Goal: Task Accomplishment & Management: Manage account settings

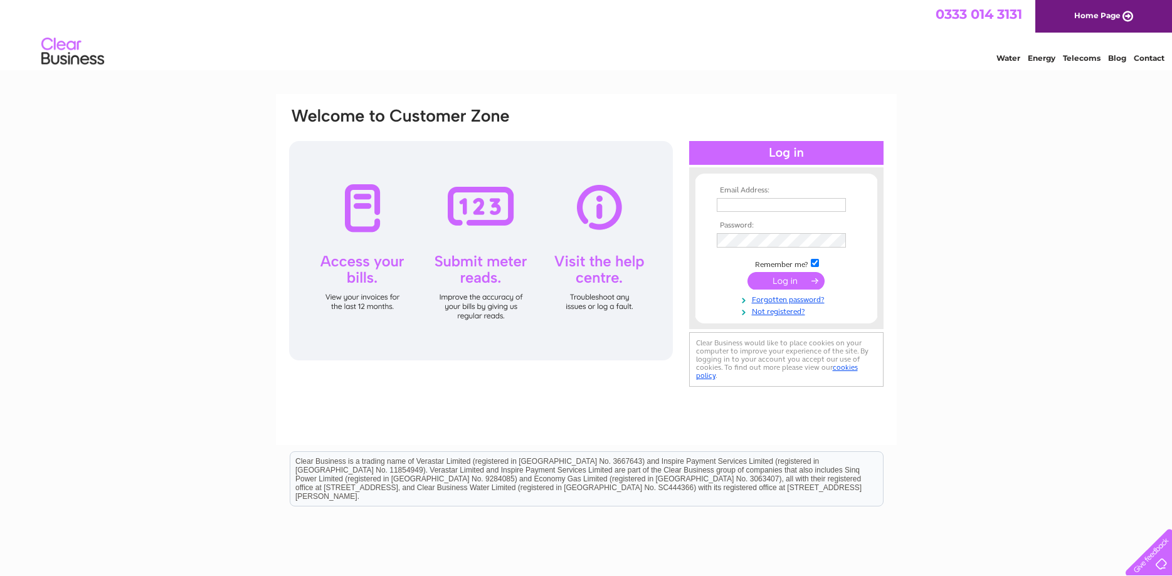
click at [723, 205] on input "text" at bounding box center [781, 205] width 129 height 14
type input "gillian@shadowblinds.co.uk"
click at [779, 286] on input "submit" at bounding box center [785, 282] width 77 height 18
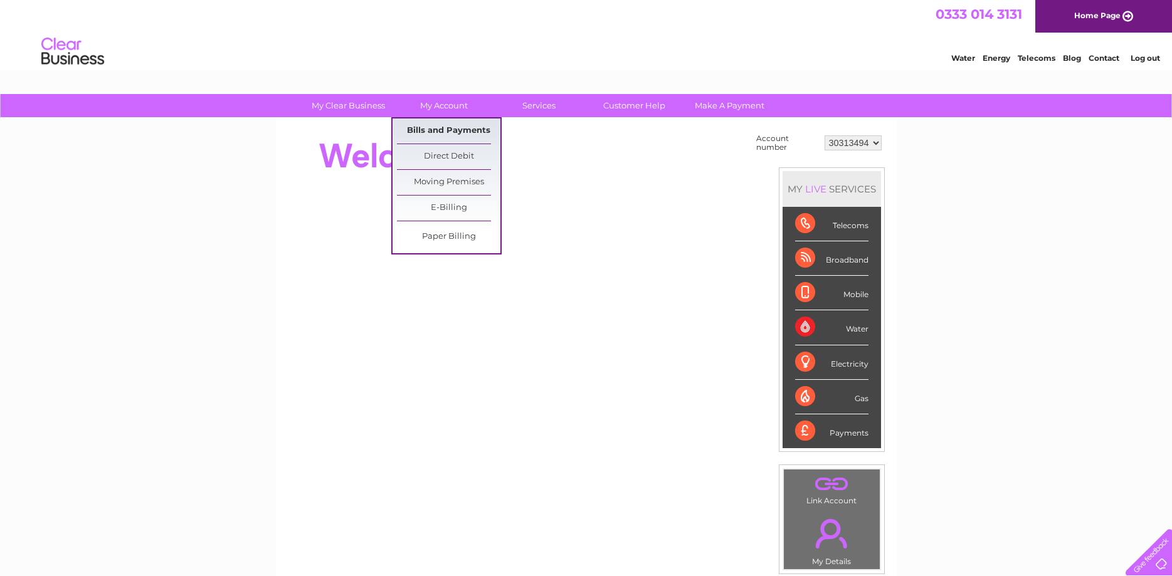
click at [438, 124] on link "Bills and Payments" at bounding box center [448, 130] width 103 height 25
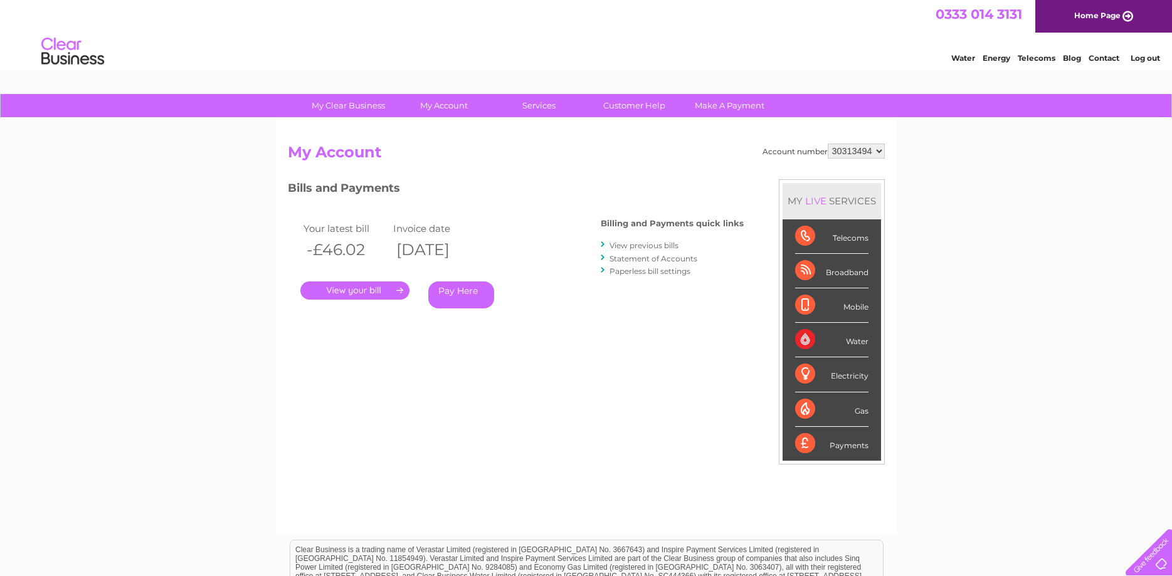
click at [827, 144] on select "30313494 30316305" at bounding box center [855, 151] width 57 height 15
select select "30316305"
click option "30316305" at bounding box center [0, 0] width 0 height 0
click at [362, 291] on link "." at bounding box center [354, 290] width 109 height 18
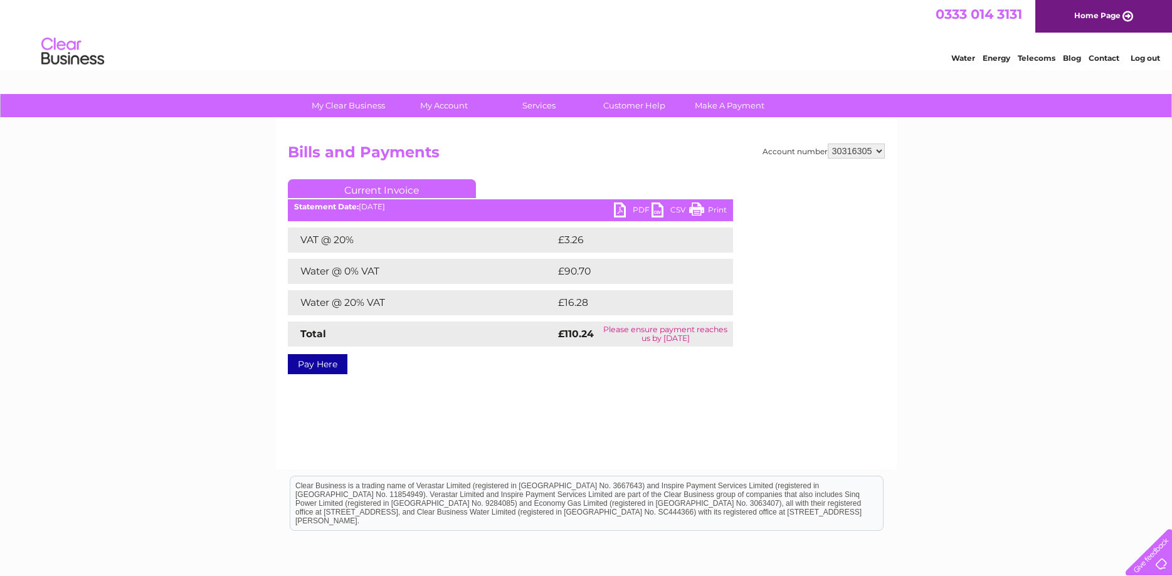
click at [634, 204] on link "PDF" at bounding box center [633, 211] width 38 height 18
click at [827, 144] on select "30313494 30316305" at bounding box center [855, 151] width 57 height 15
select select "30313494"
click option "30313494" at bounding box center [0, 0] width 0 height 0
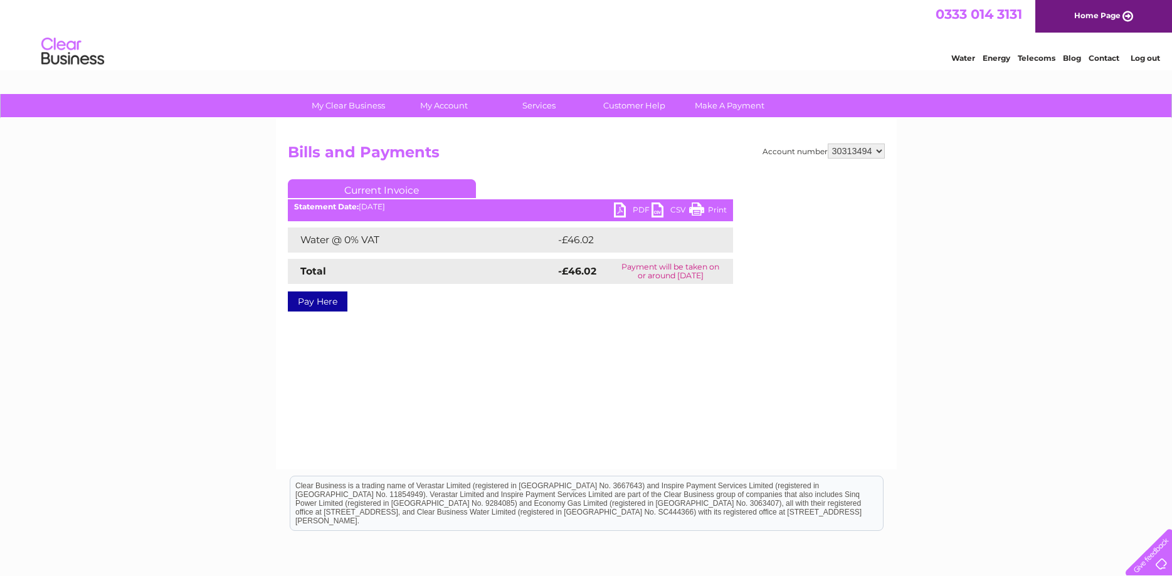
click at [636, 207] on link "PDF" at bounding box center [633, 211] width 38 height 18
